Goal: Transaction & Acquisition: Purchase product/service

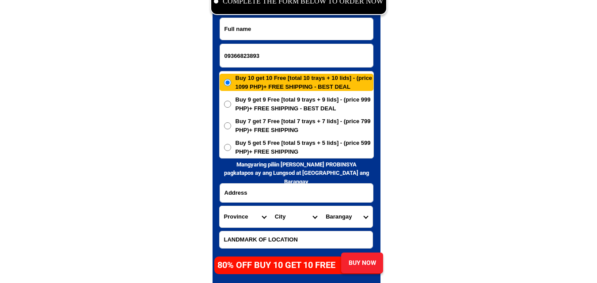
scroll to position [4311, 0]
type input "09366823893"
click at [269, 31] on input "Input full_name" at bounding box center [296, 29] width 153 height 22
paste input "[PERSON_NAME],[GEOGRAPHIC_DATA]"
type input "[PERSON_NAME],[GEOGRAPHIC_DATA]"
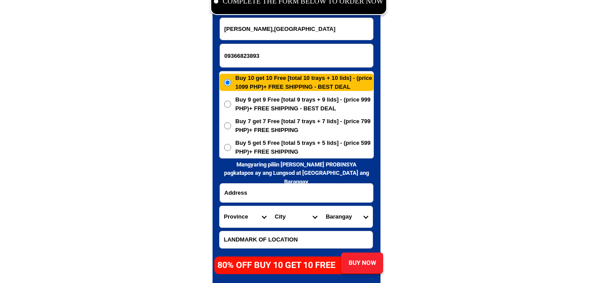
click at [271, 126] on span "Buy 7 get 7 Free [total 7 trays + 7 lids] - (price 799 PHP)+ FREE SHIPPING" at bounding box center [305, 125] width 138 height 17
click at [231, 126] on input "Buy 7 get 7 Free [total 7 trays + 7 lids] - (price 799 PHP)+ FREE SHIPPING" at bounding box center [227, 125] width 7 height 7
radio input "true"
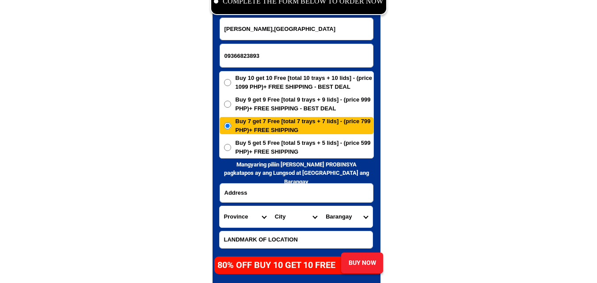
click at [272, 196] on input "Input address" at bounding box center [296, 193] width 153 height 19
paste input "[PERSON_NAME] Misamis Oriental"
type input "[PERSON_NAME] Misamis Oriental"
click at [233, 221] on select "Province [GEOGRAPHIC_DATA] [GEOGRAPHIC_DATA] [GEOGRAPHIC_DATA] [GEOGRAPHIC_DATA…" at bounding box center [245, 216] width 51 height 21
select select "63_386"
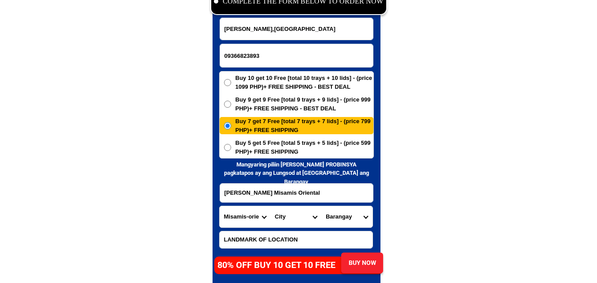
click at [220, 206] on select "Province [GEOGRAPHIC_DATA] [GEOGRAPHIC_DATA] [GEOGRAPHIC_DATA] [GEOGRAPHIC_DATA…" at bounding box center [245, 216] width 51 height 21
click at [295, 215] on select "City Alubijid [GEOGRAPHIC_DATA] [GEOGRAPHIC_DATA] [GEOGRAPHIC_DATA] [GEOGRAPHIC…" at bounding box center [296, 216] width 51 height 21
select select "63_38698"
click at [271, 206] on select "City Alubijid [GEOGRAPHIC_DATA] [GEOGRAPHIC_DATA] [GEOGRAPHIC_DATA] [GEOGRAPHIC…" at bounding box center [296, 216] width 51 height 21
click at [345, 222] on select "[GEOGRAPHIC_DATA] Casulog Dinagsaan Guinalaban Ili-ilihon Inobulan Looc Matampa…" at bounding box center [346, 216] width 51 height 21
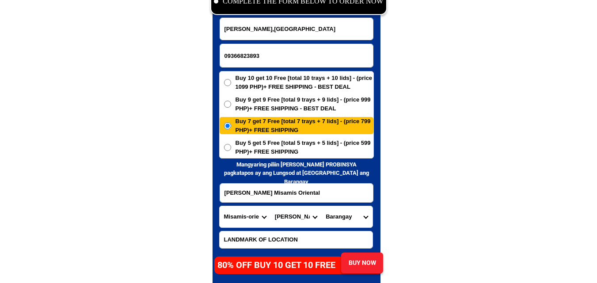
select select "63_386987699"
click at [321, 206] on select "[GEOGRAPHIC_DATA] Casulog Dinagsaan Guinalaban Ili-ilihon Inobulan Looc Matampa…" at bounding box center [346, 216] width 51 height 21
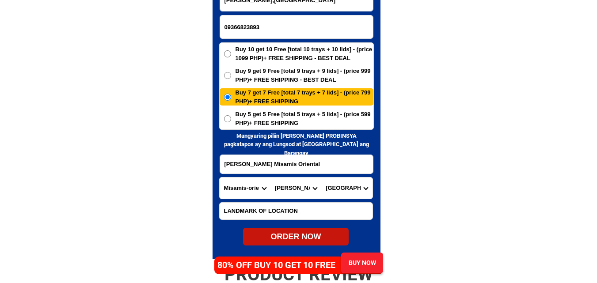
scroll to position [4356, 0]
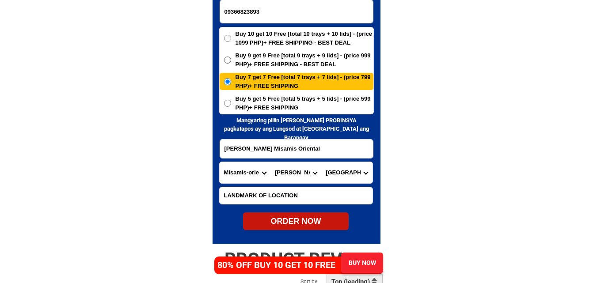
click at [301, 214] on form "[PERSON_NAME],[GEOGRAPHIC_DATA] 09366823893 ORDER NOW [PERSON_NAME] [GEOGRAPHIC…" at bounding box center [296, 101] width 155 height 257
click at [302, 224] on div "ORDER NOW" at bounding box center [296, 222] width 106 height 12
radio input "true"
